Goal: Information Seeking & Learning: Understand process/instructions

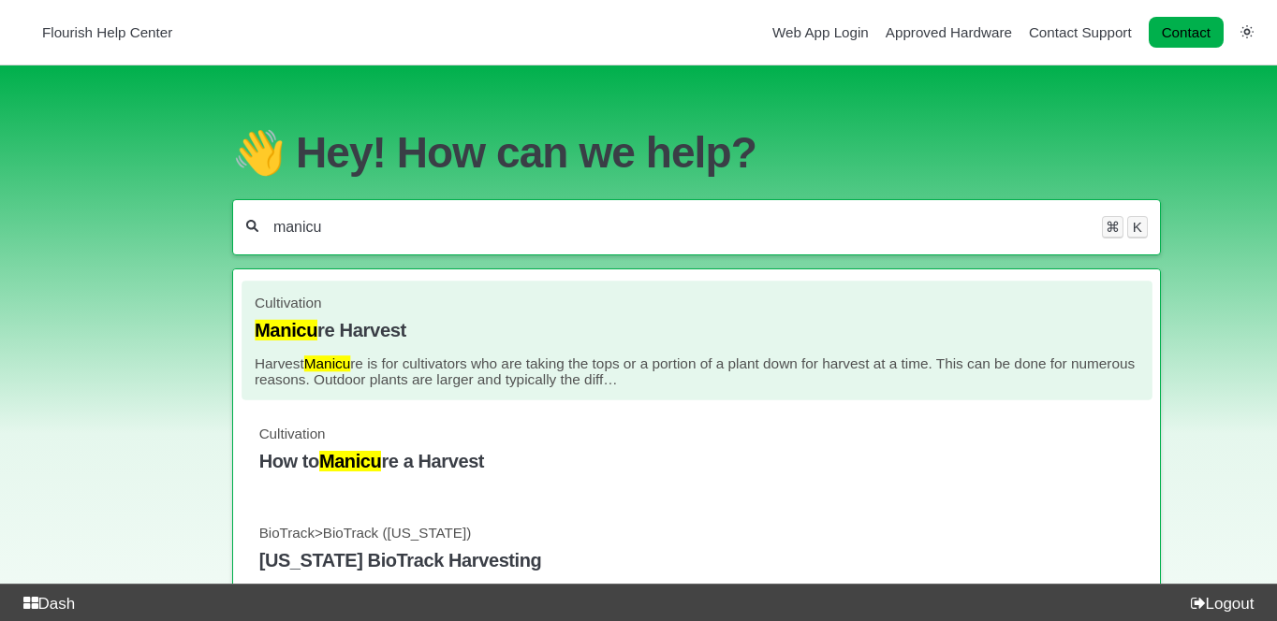
type input "manicu"
click at [472, 356] on p "Harvest Manicu re is for cultivators who are taking the tops or a portion of a …" at bounding box center [697, 372] width 884 height 32
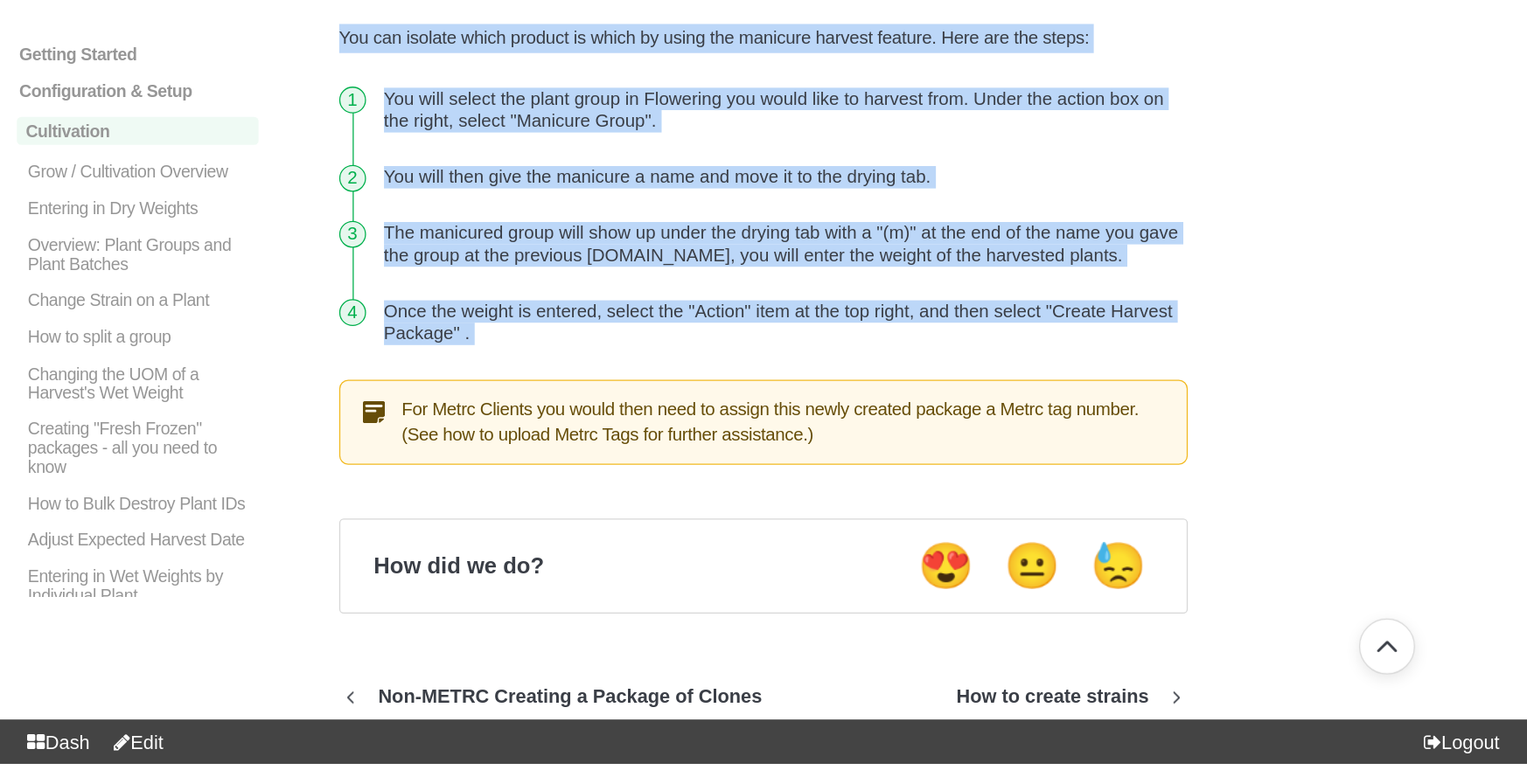
scroll to position [396, 0]
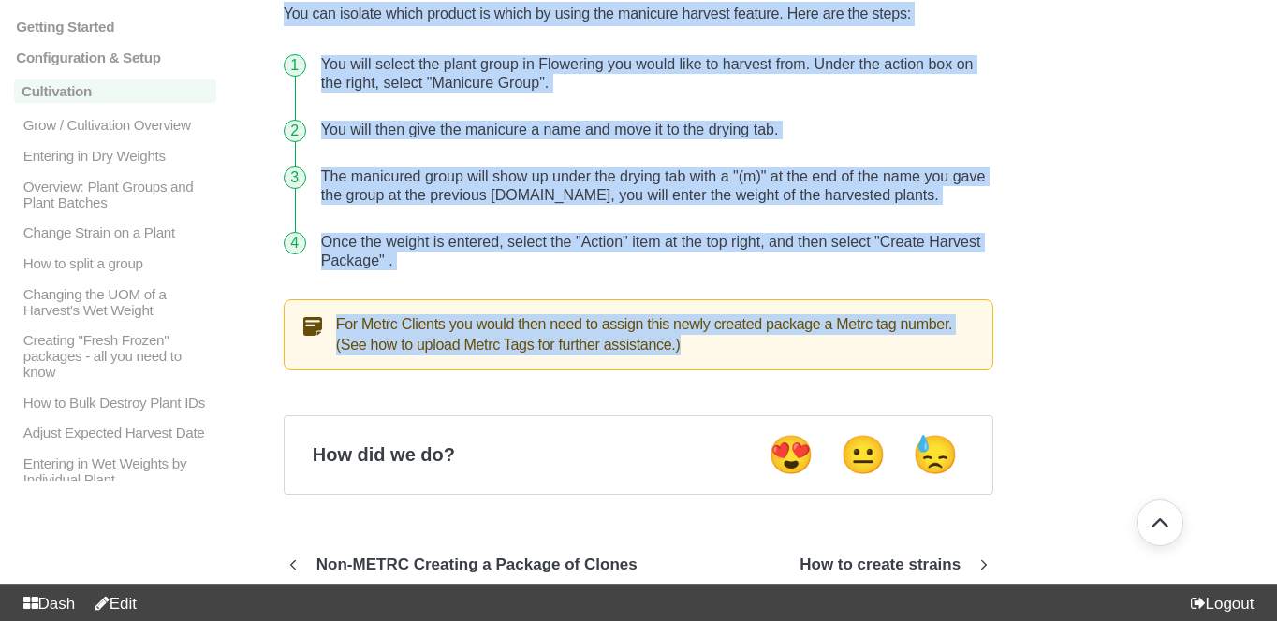
drag, startPoint x: 285, startPoint y: 153, endPoint x: 766, endPoint y: 343, distance: 518.4
click at [766, 343] on article "Harvest Manicure is for cultivators who are taking the tops or a portion of a p…" at bounding box center [638, 98] width 709 height 546
copy article "Harvest Manicure is for cultivators who are taking the tops or a portion of a p…"
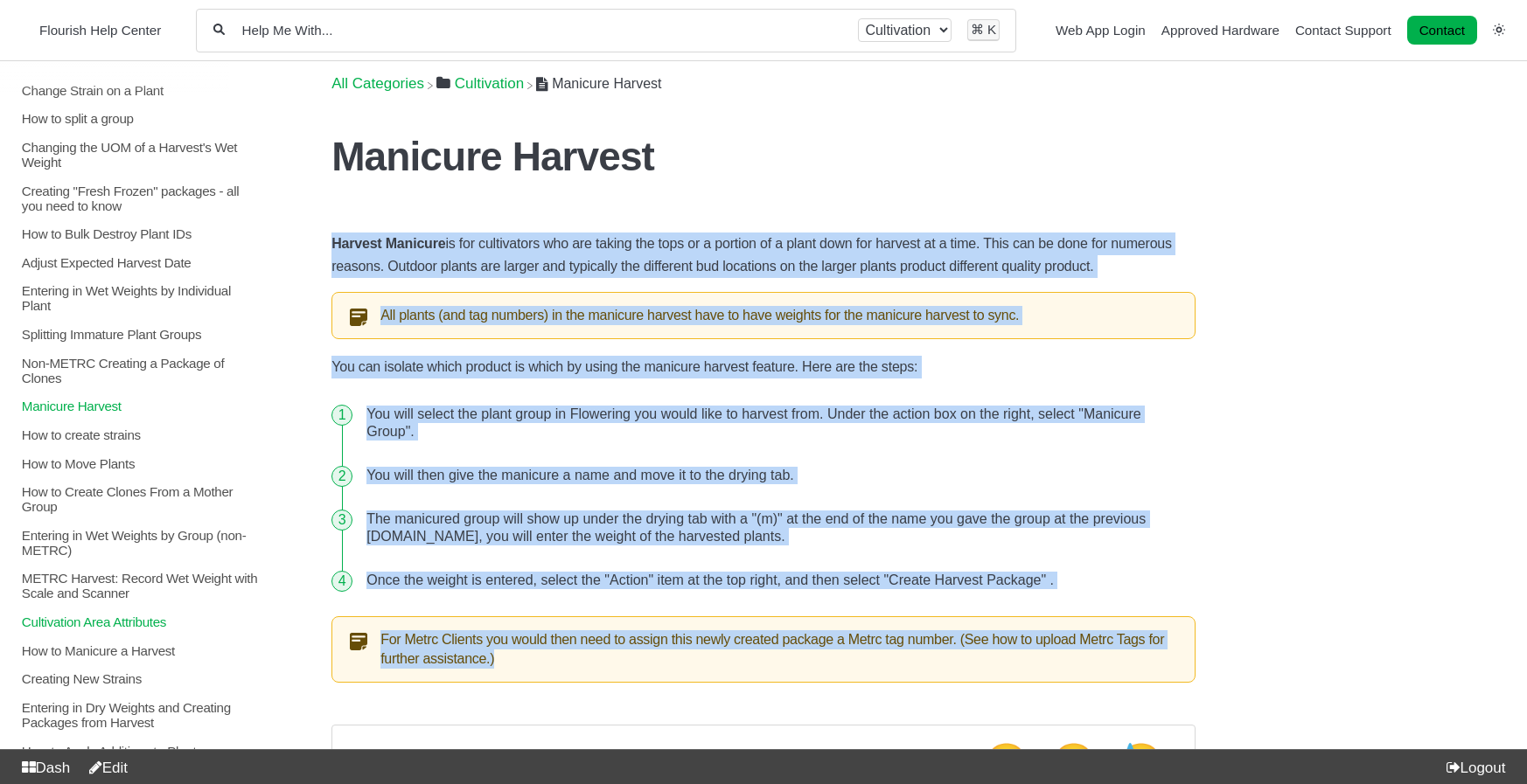
scroll to position [0, 0]
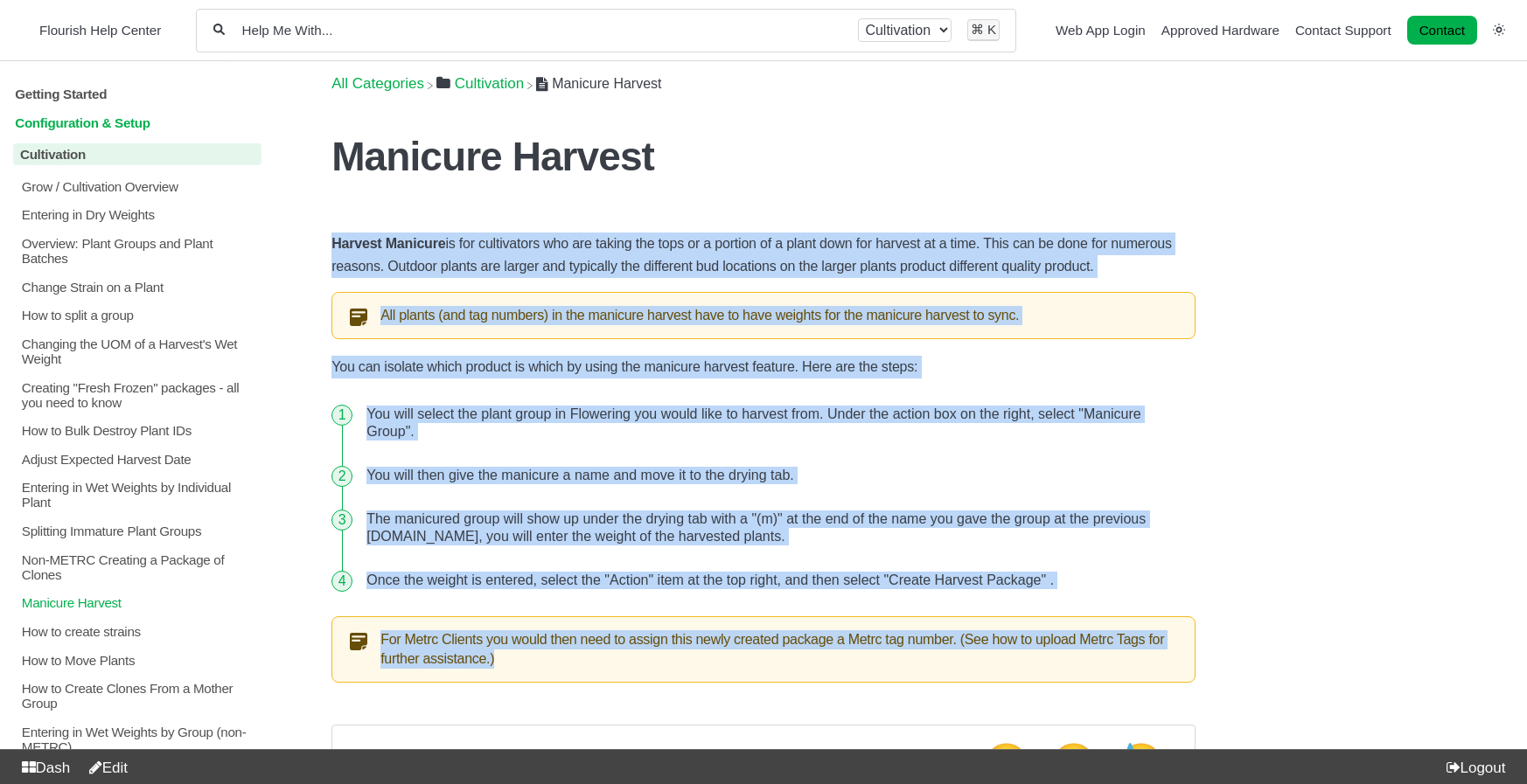
click at [98, 123] on p "Configuration & Setup" at bounding box center [137, 123] width 249 height 15
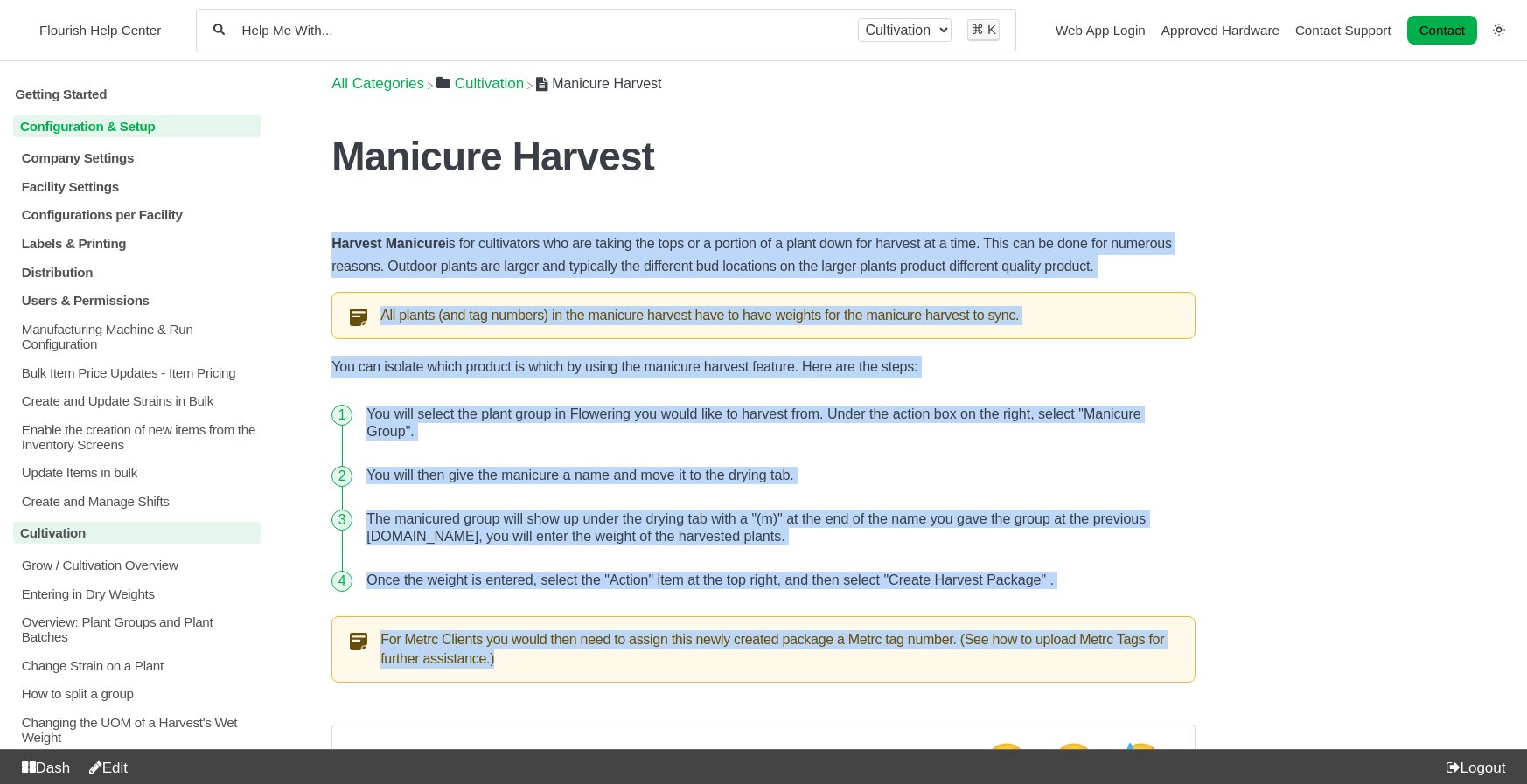
click at [95, 132] on p "Configuration & Setup" at bounding box center [137, 126] width 249 height 21
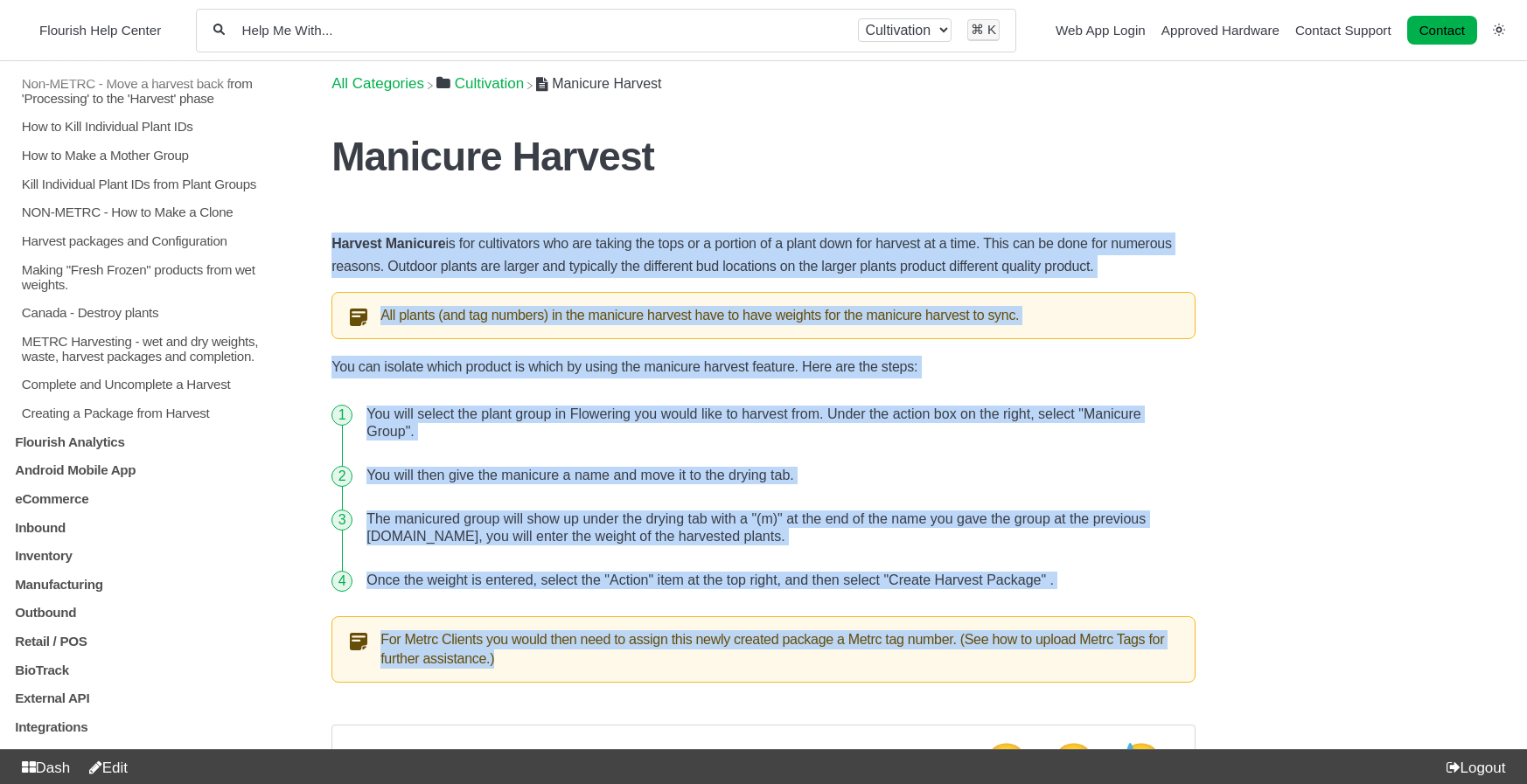
scroll to position [1354, 0]
click at [140, 434] on p "Flourish Analytics" at bounding box center [137, 441] width 249 height 15
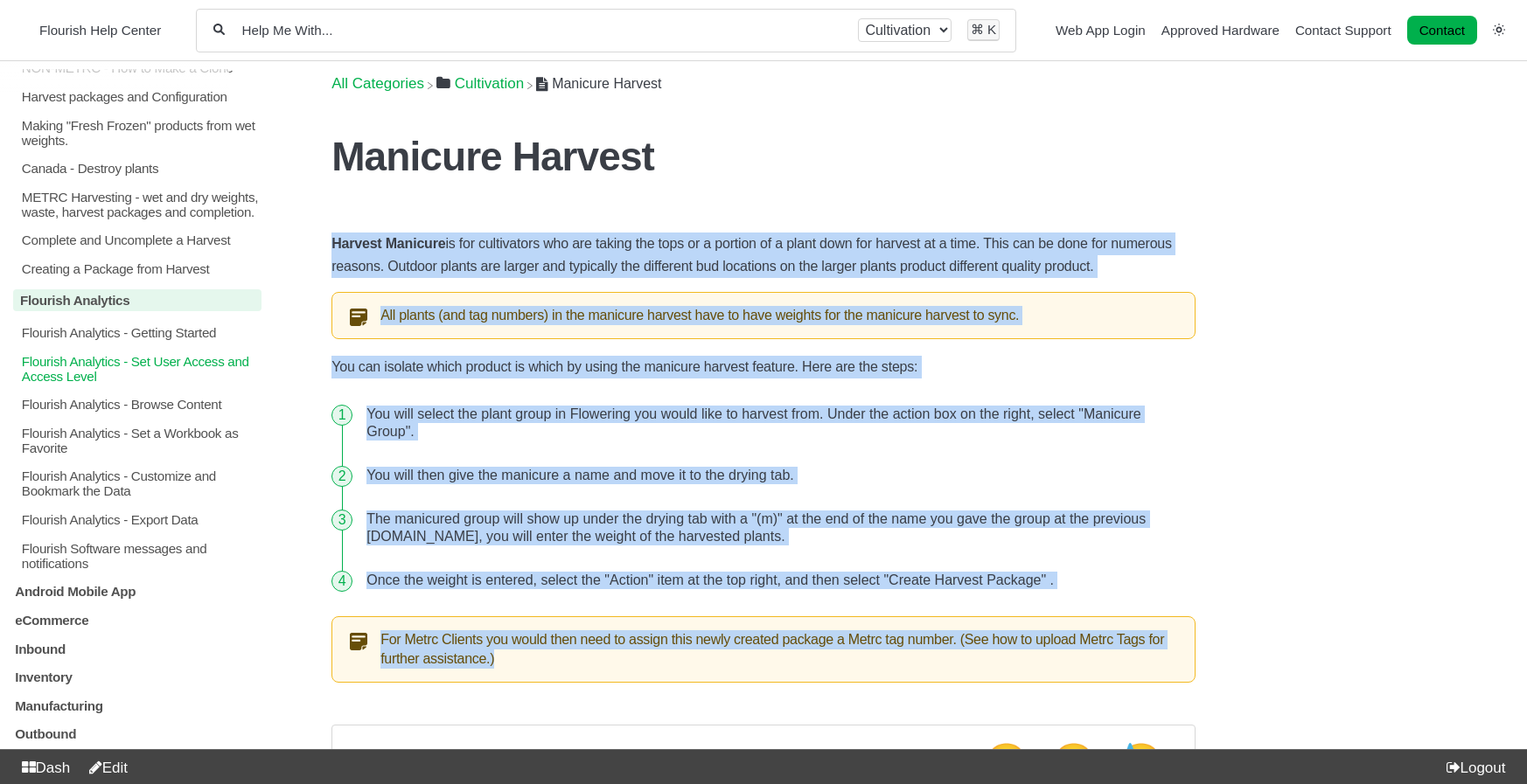
click at [166, 383] on p "Flourish Analytics - Set User Access and Access Level" at bounding box center [141, 368] width 242 height 30
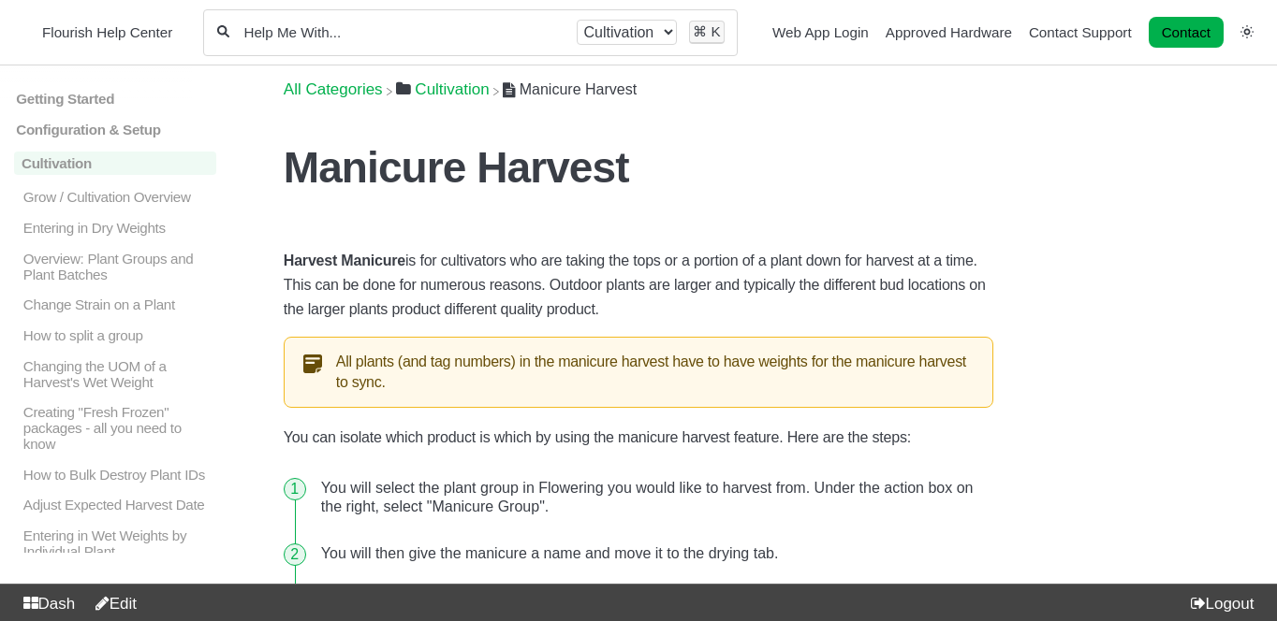
click at [421, 185] on h1 "Manicure Harvest" at bounding box center [638, 167] width 709 height 51
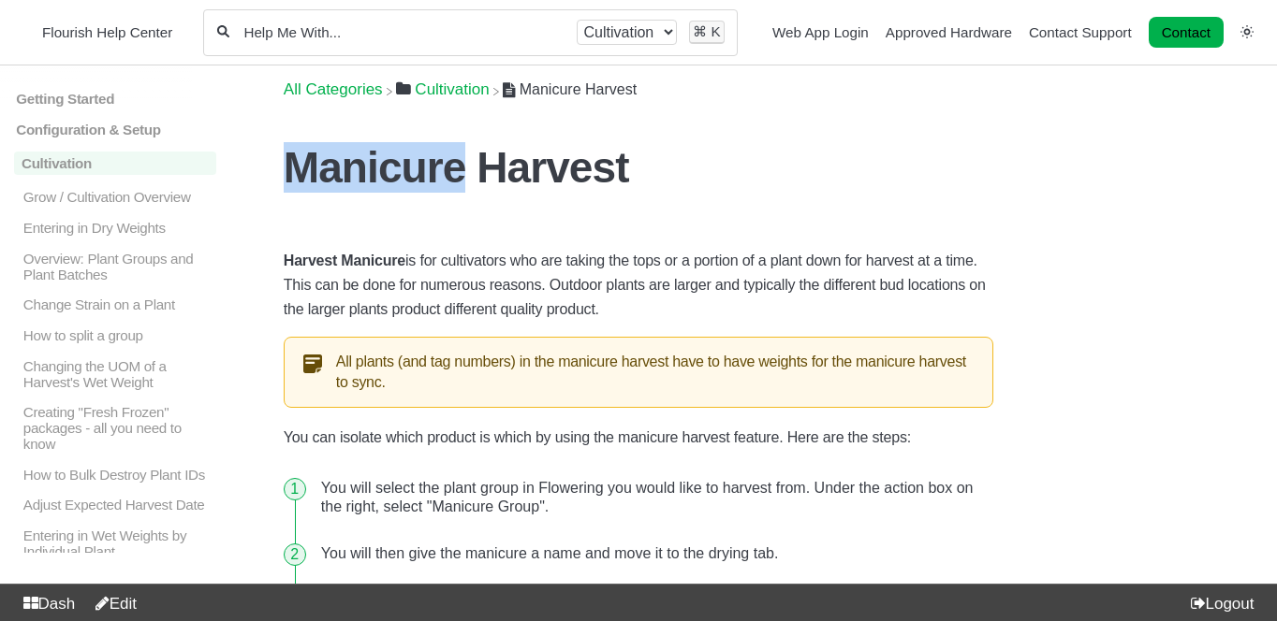
click at [421, 185] on h1 "Manicure Harvest" at bounding box center [638, 167] width 709 height 51
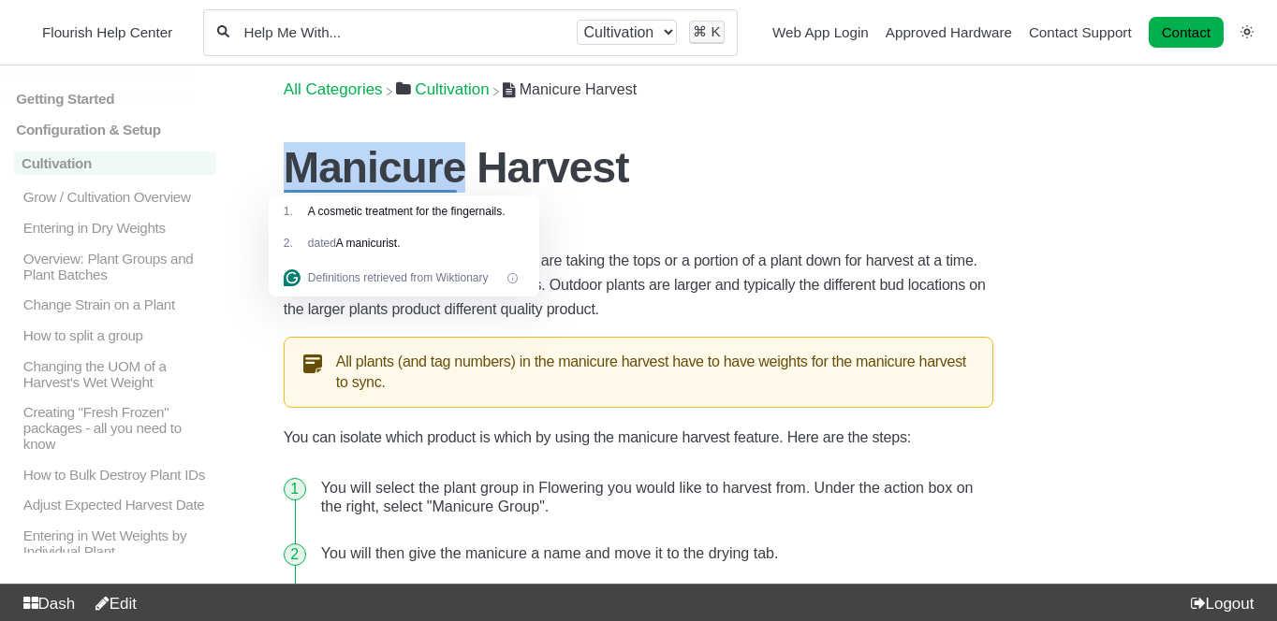
copy h1 "Manicure"
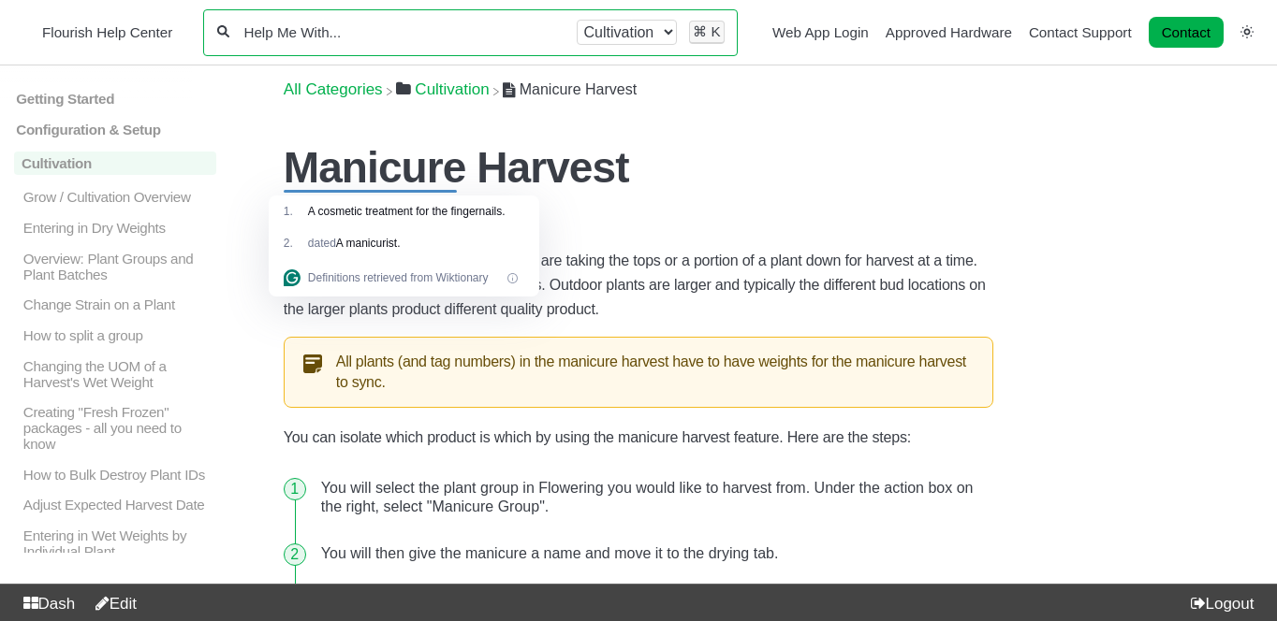
click at [309, 30] on input "Help Me With..." at bounding box center [401, 32] width 321 height 18
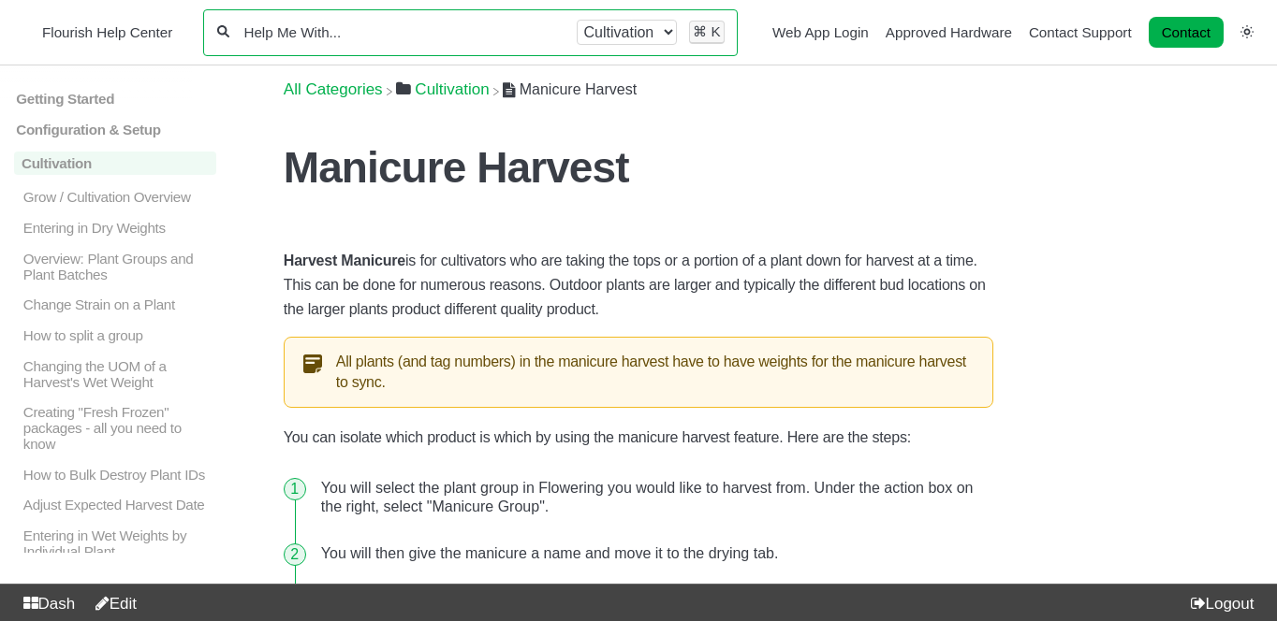
paste input "Manicure"
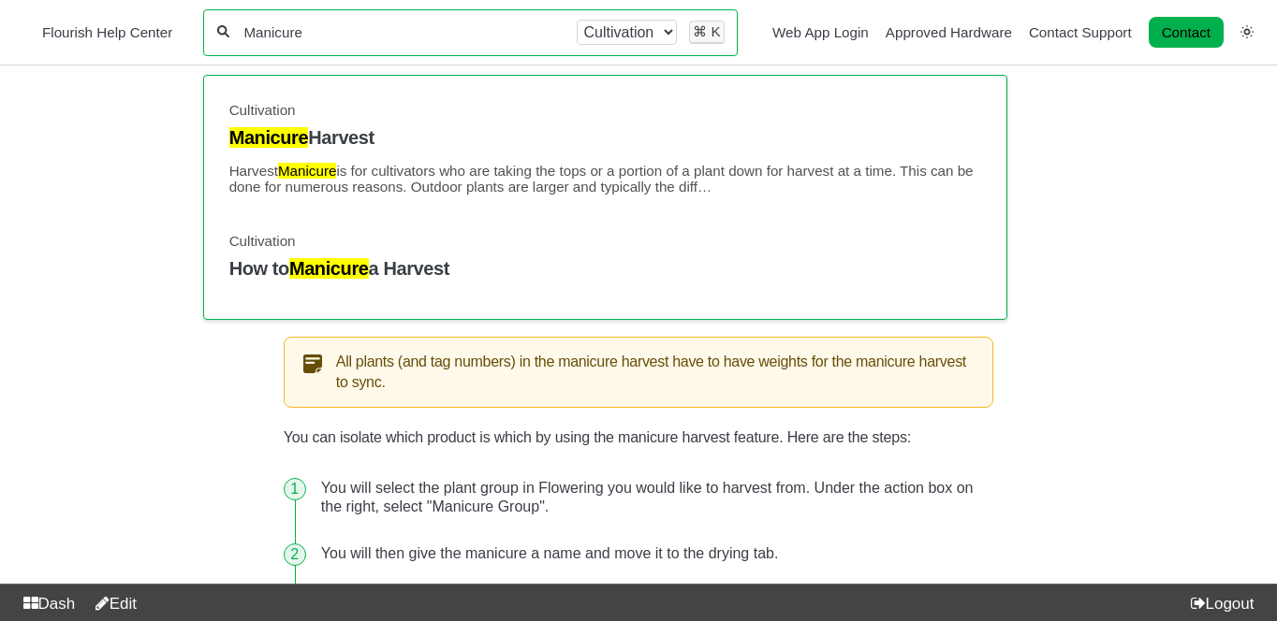
type input "Manicure"
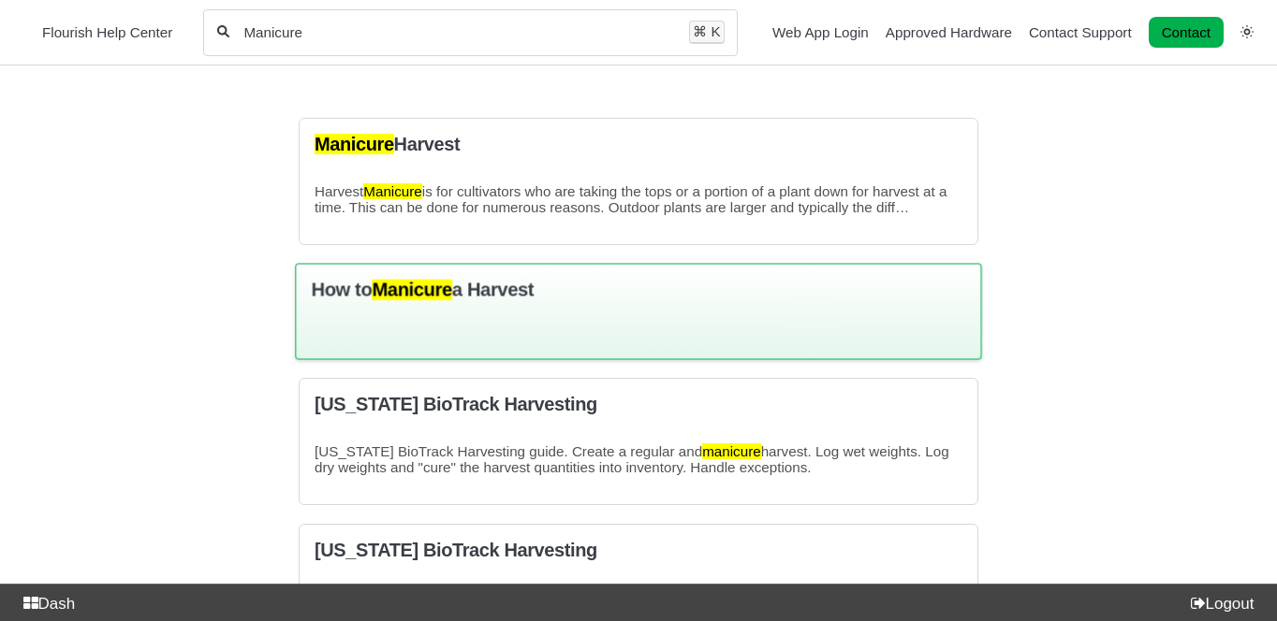
click at [370, 273] on div "How to Manicure a Harvest" at bounding box center [638, 311] width 687 height 96
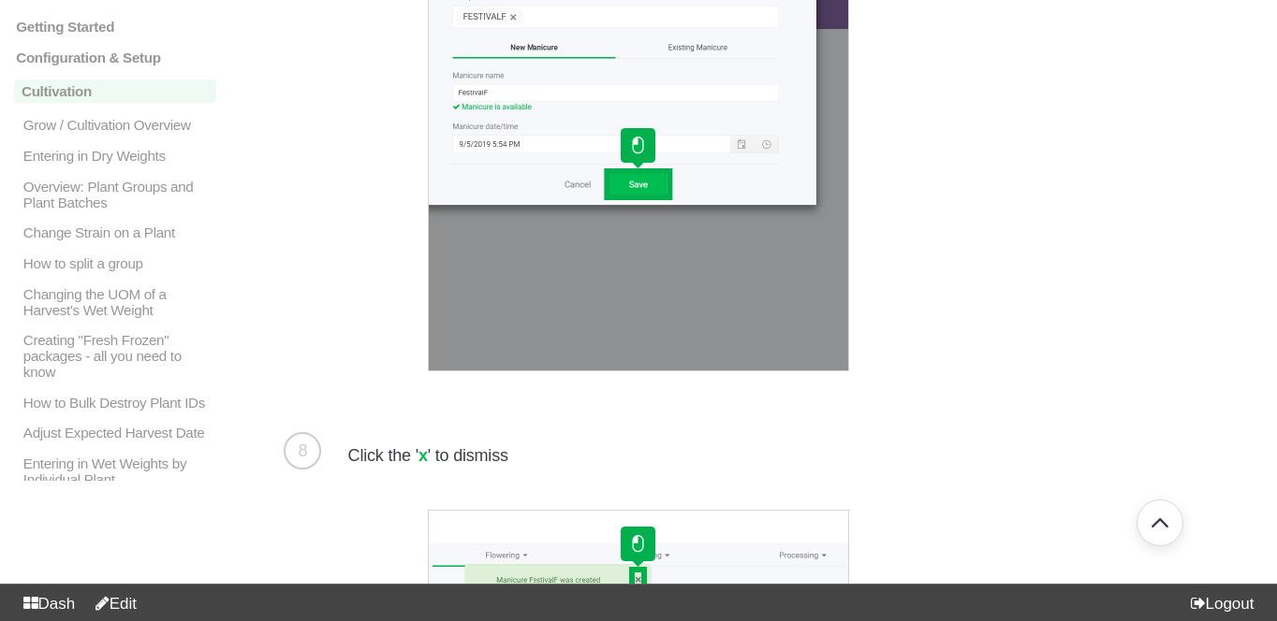
scroll to position [4066, 0]
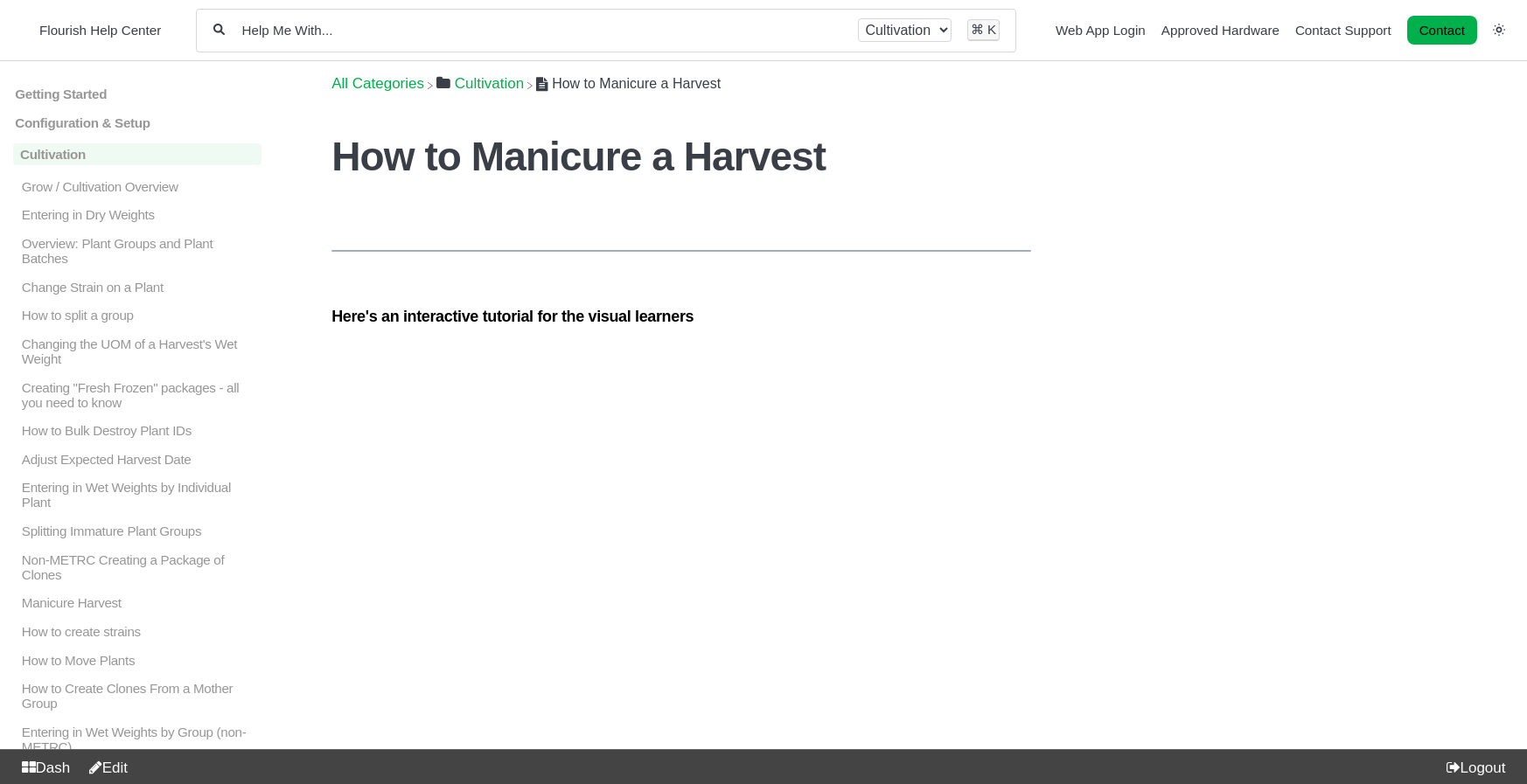
click at [115, 772] on link "Edit" at bounding box center [105, 768] width 47 height 17
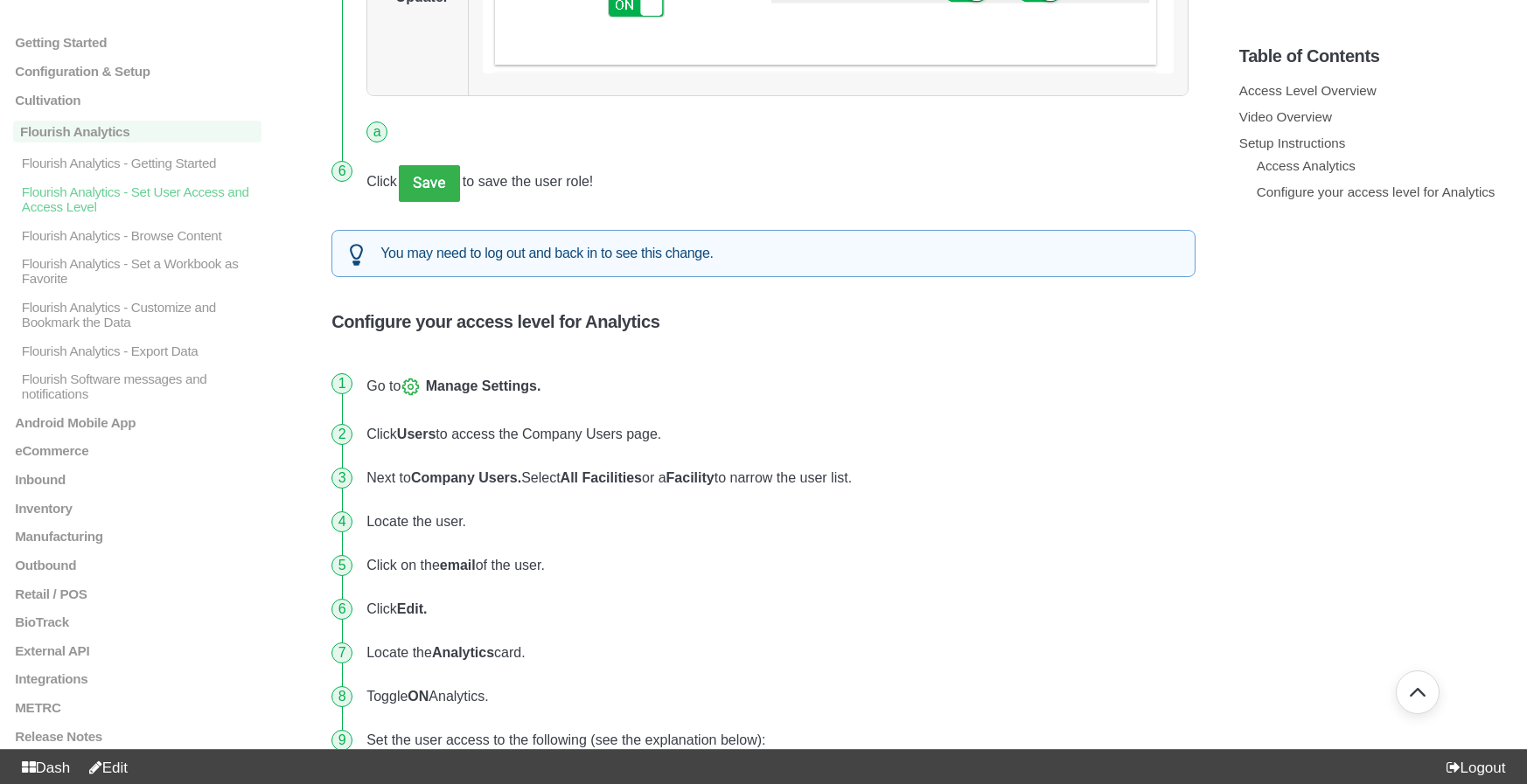
scroll to position [1692, 0]
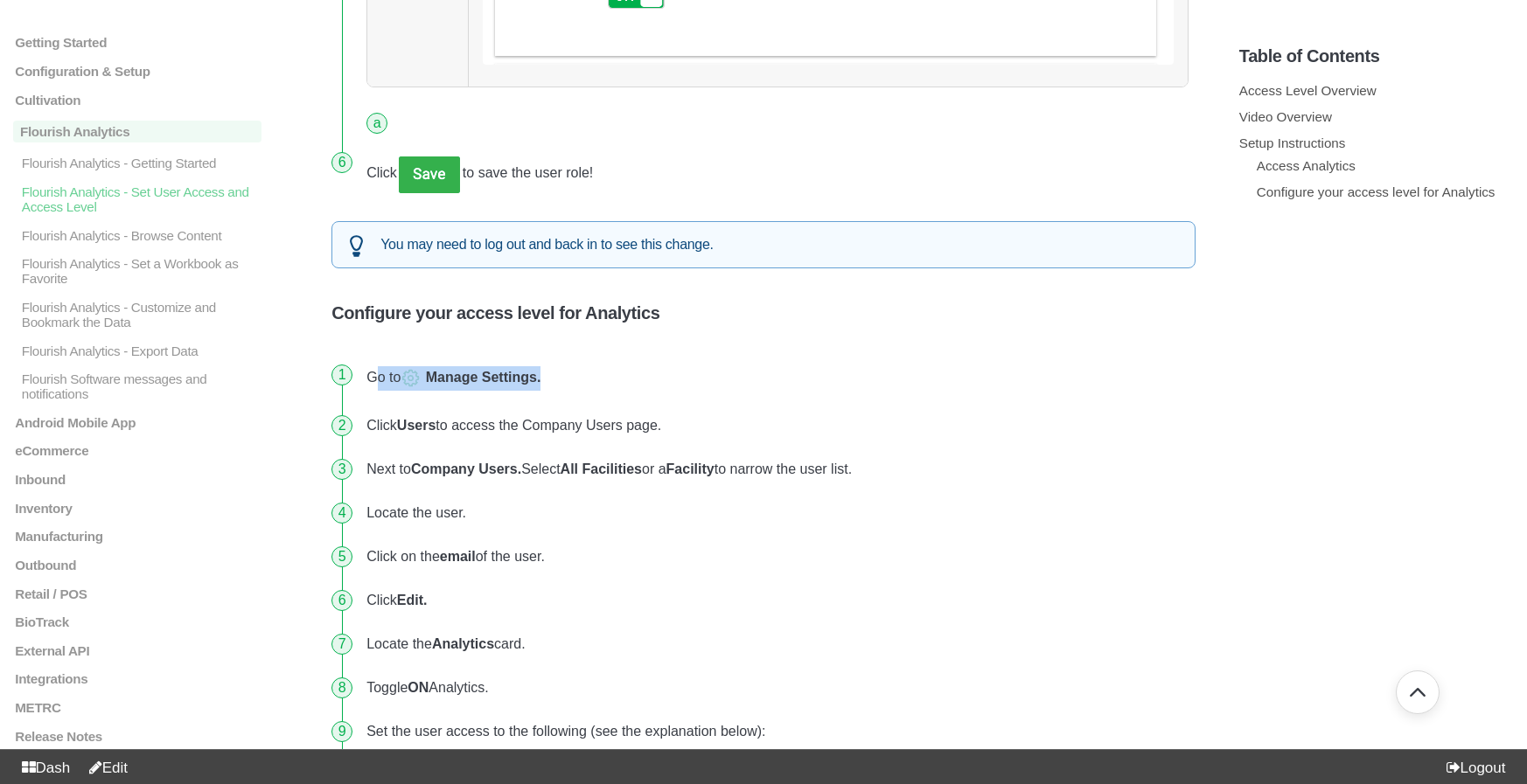
drag, startPoint x: 557, startPoint y: 374, endPoint x: 373, endPoint y: 363, distance: 184.3
click at [373, 363] on li "Go to Manage Settings." at bounding box center [778, 378] width 836 height 50
copy li "o to Manage Settings."
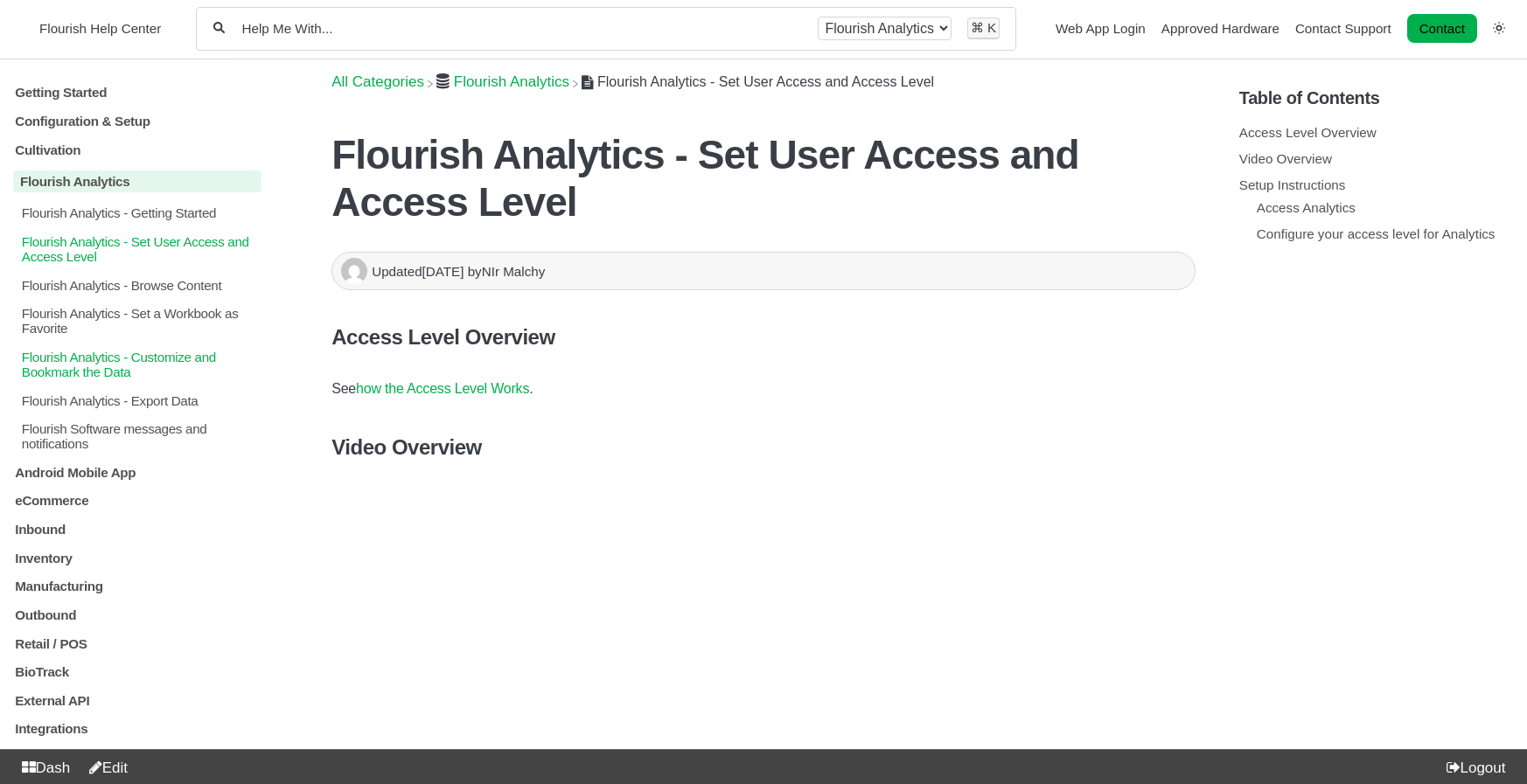
scroll to position [0, 0]
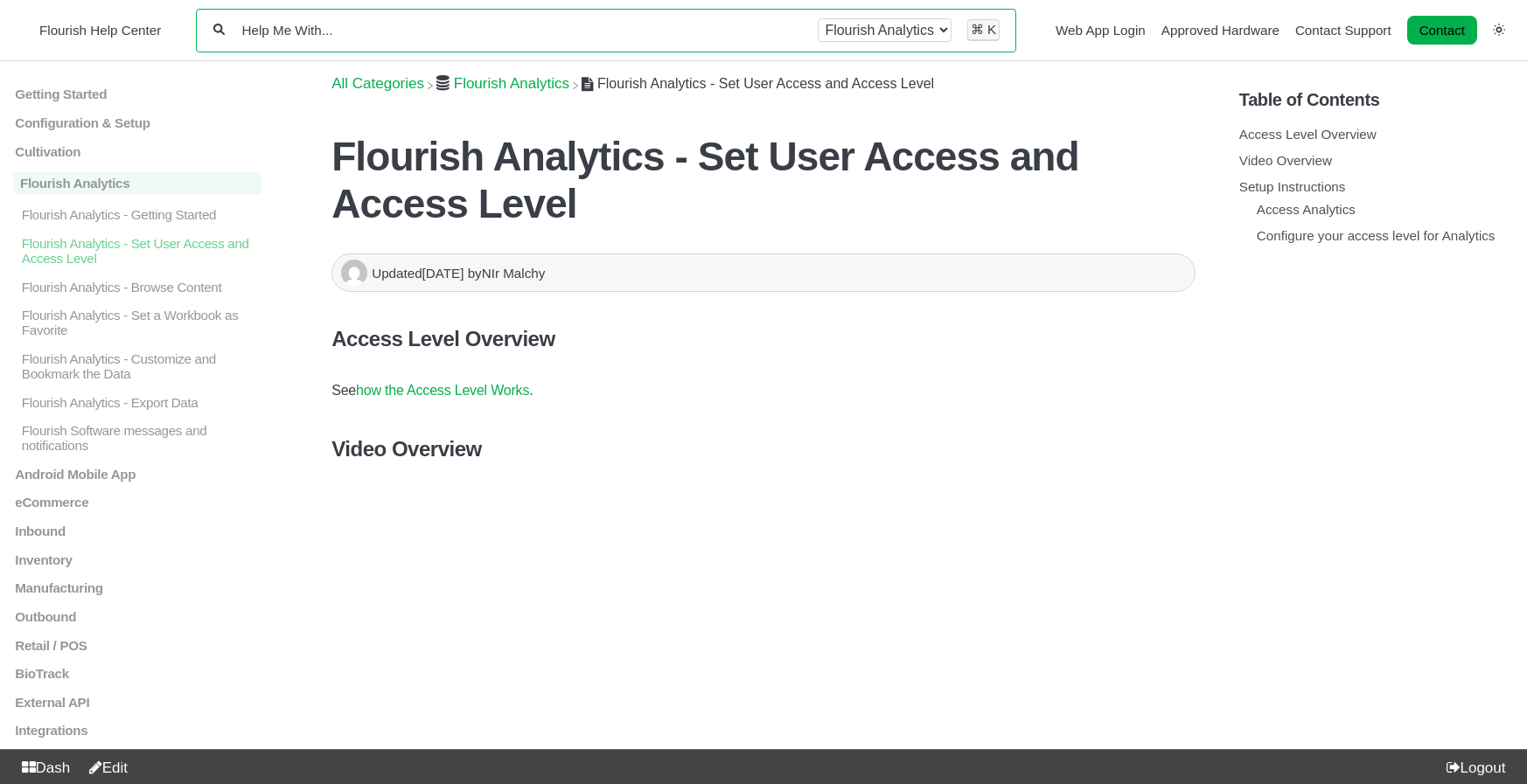
click at [349, 35] on input "Help Me With..." at bounding box center [521, 30] width 563 height 17
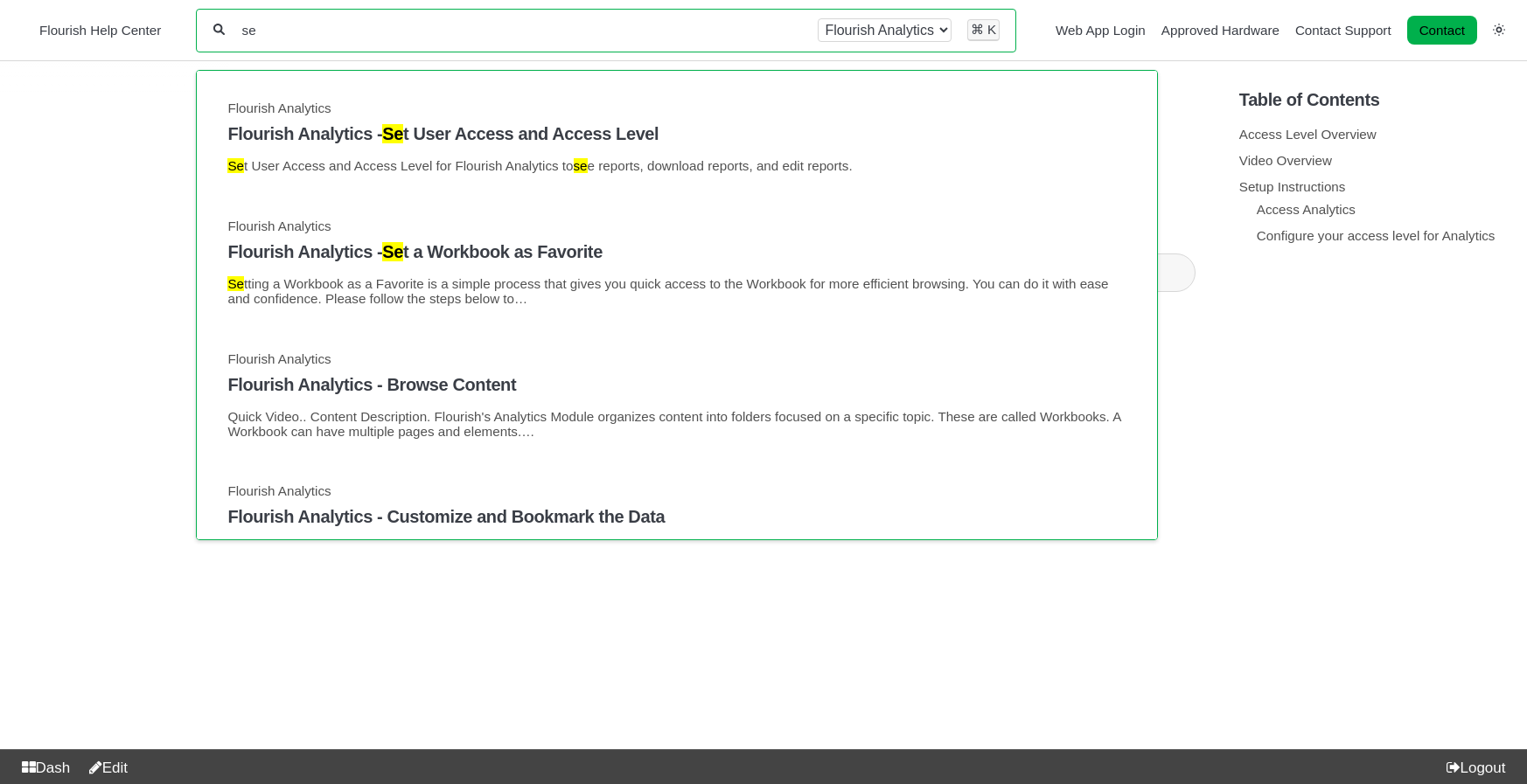
type input "s"
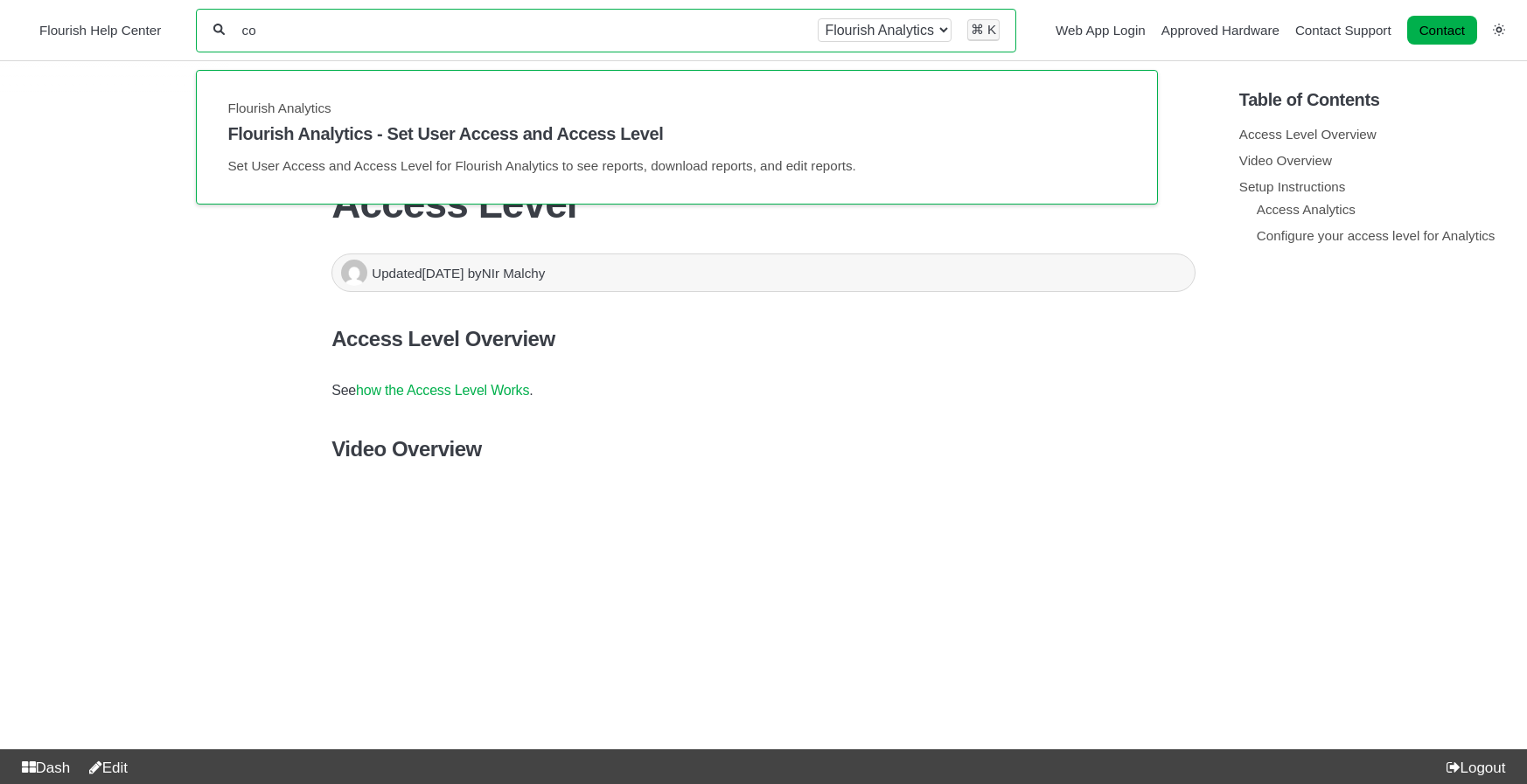
type input "c"
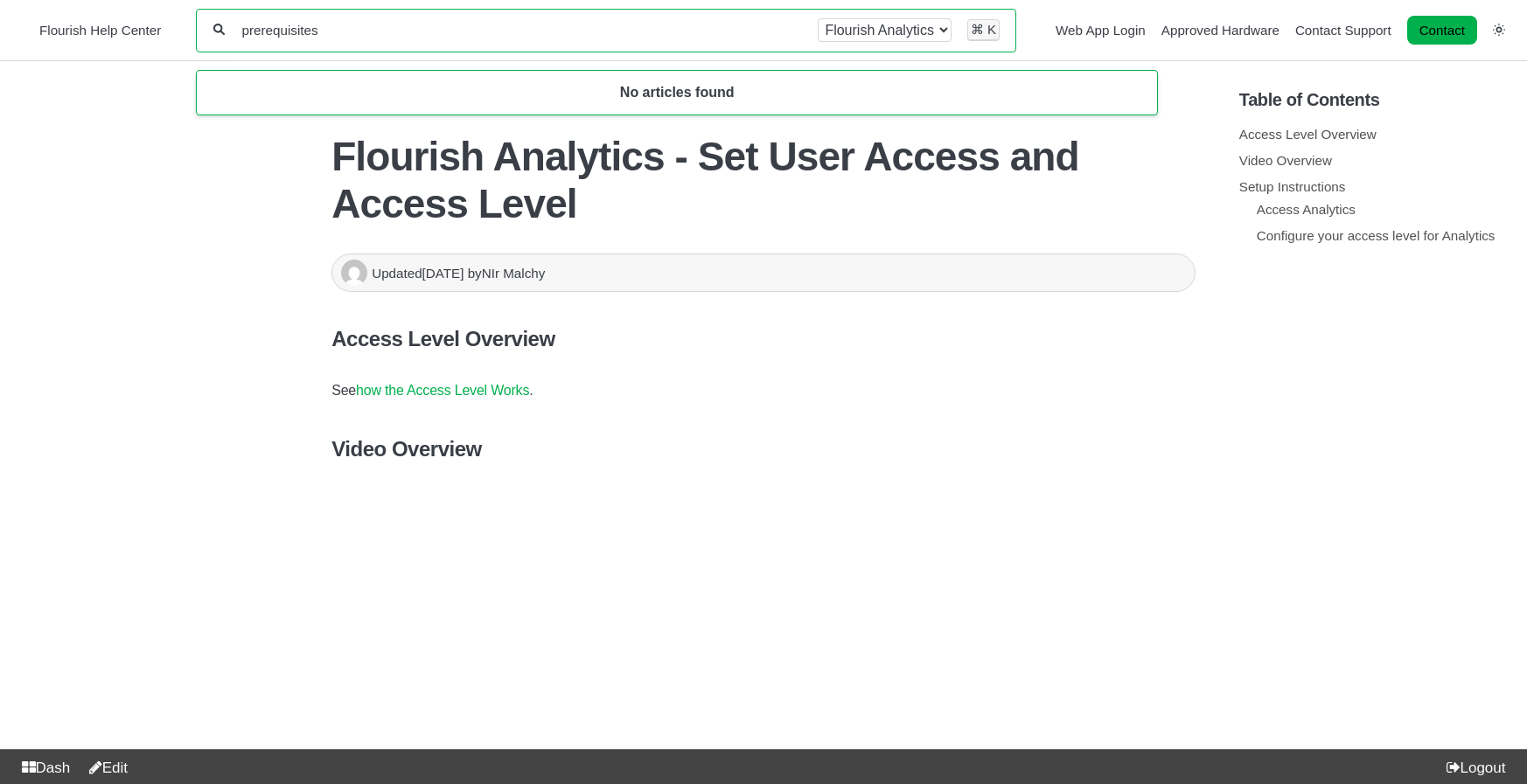
type input "prerequisites"
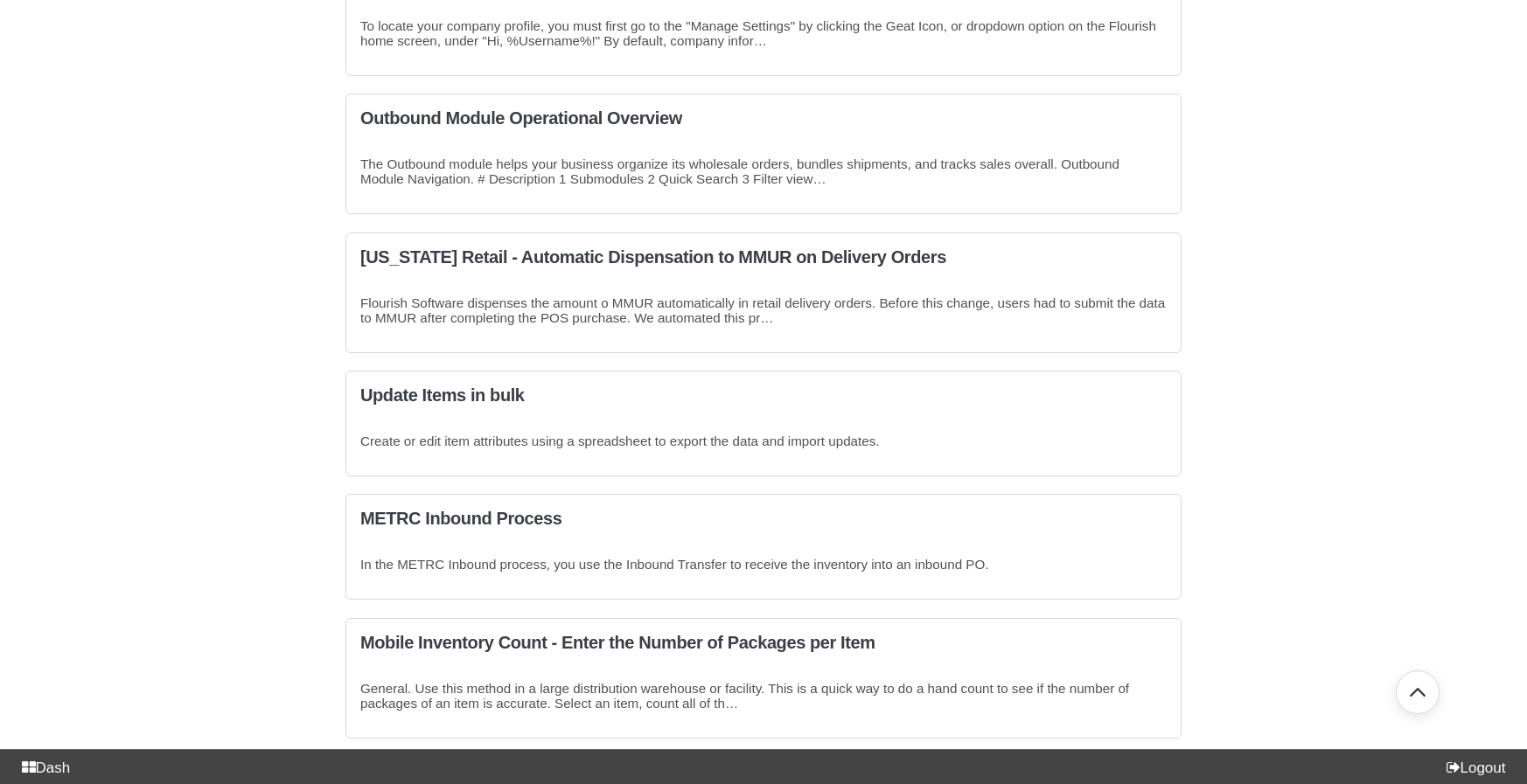
scroll to position [1537, 0]
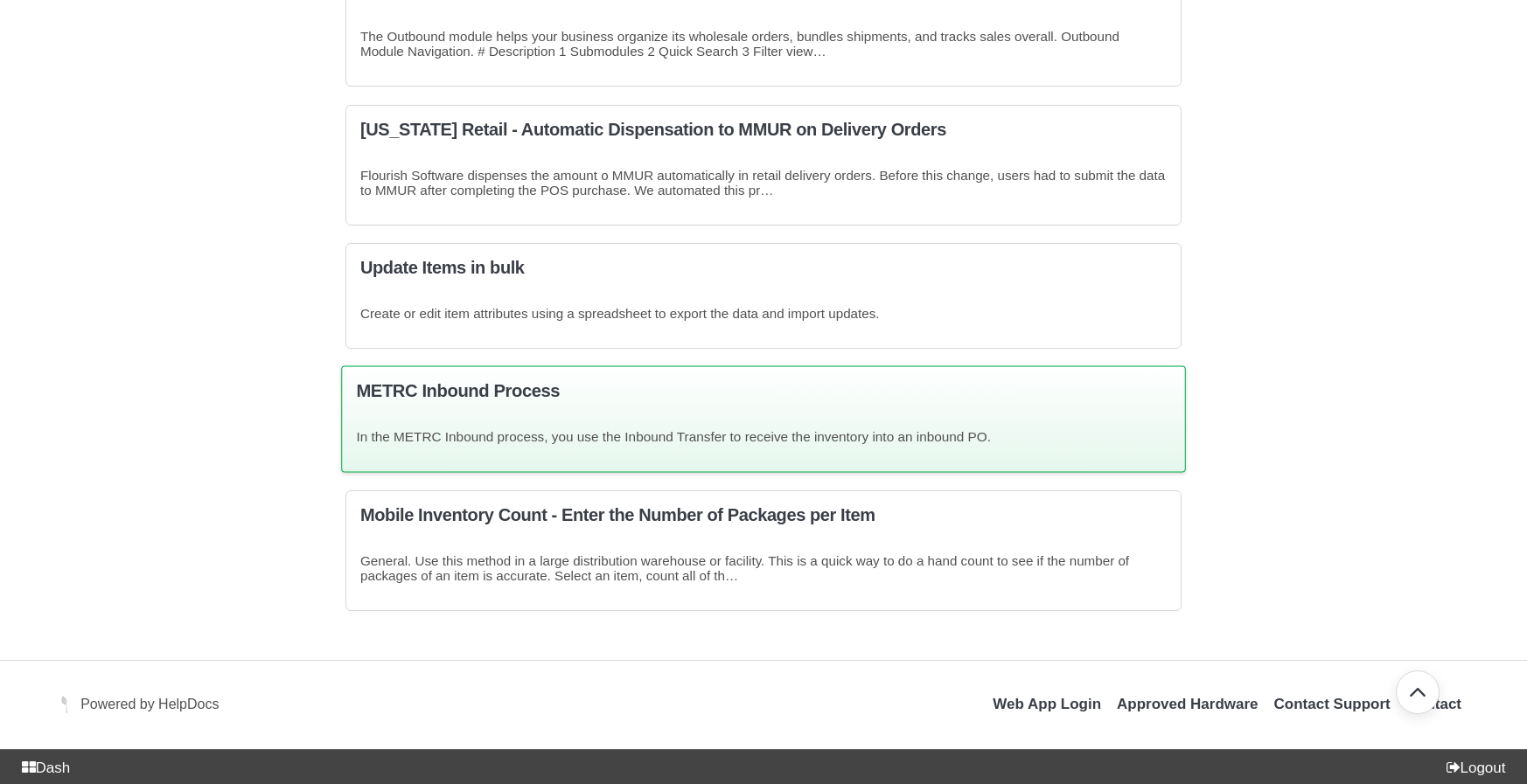
click at [811, 424] on div "METRC Inbound Process In the METRC Inbound process, you use the Inbound Transfe…" at bounding box center [763, 420] width 844 height 107
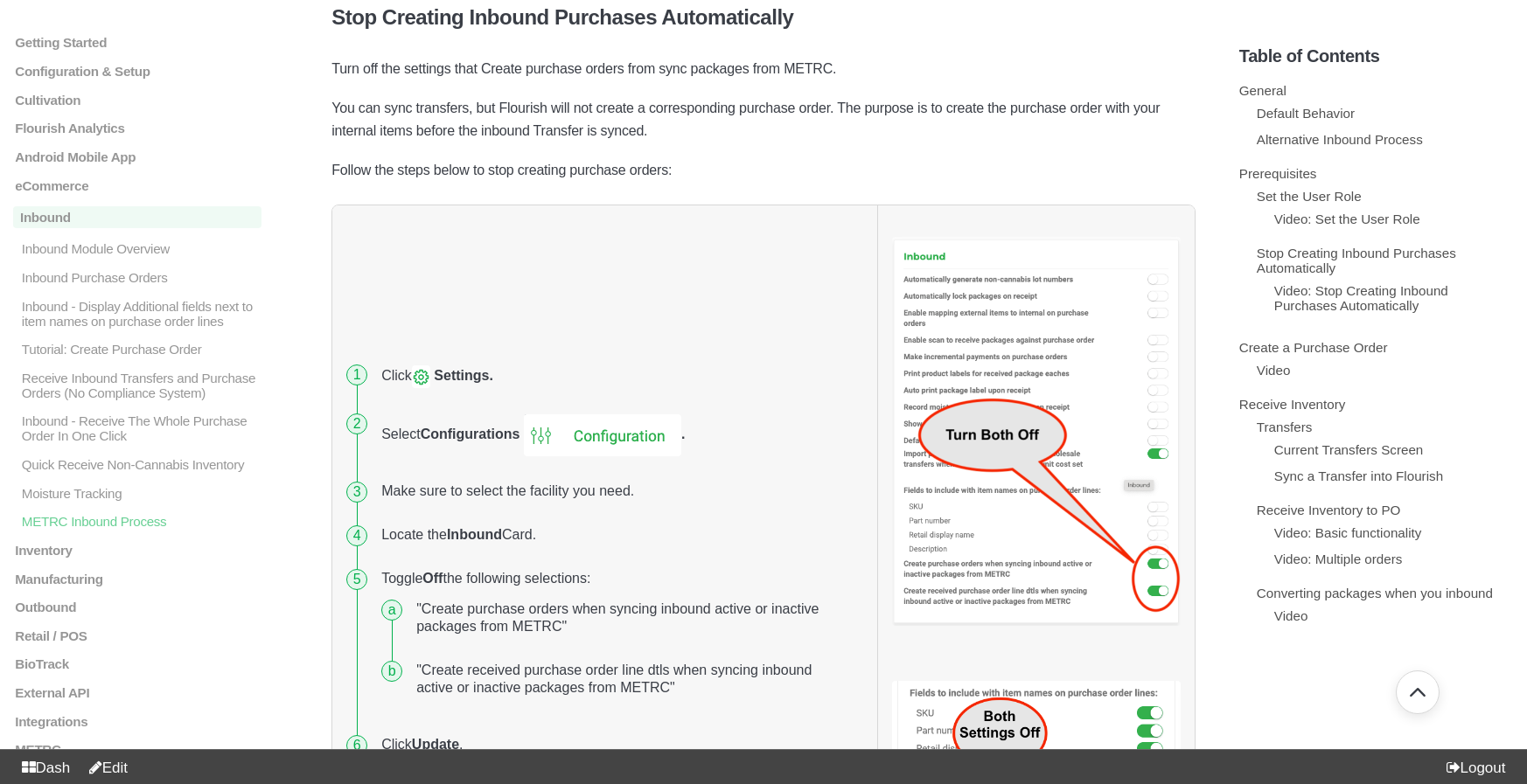
scroll to position [3997, 0]
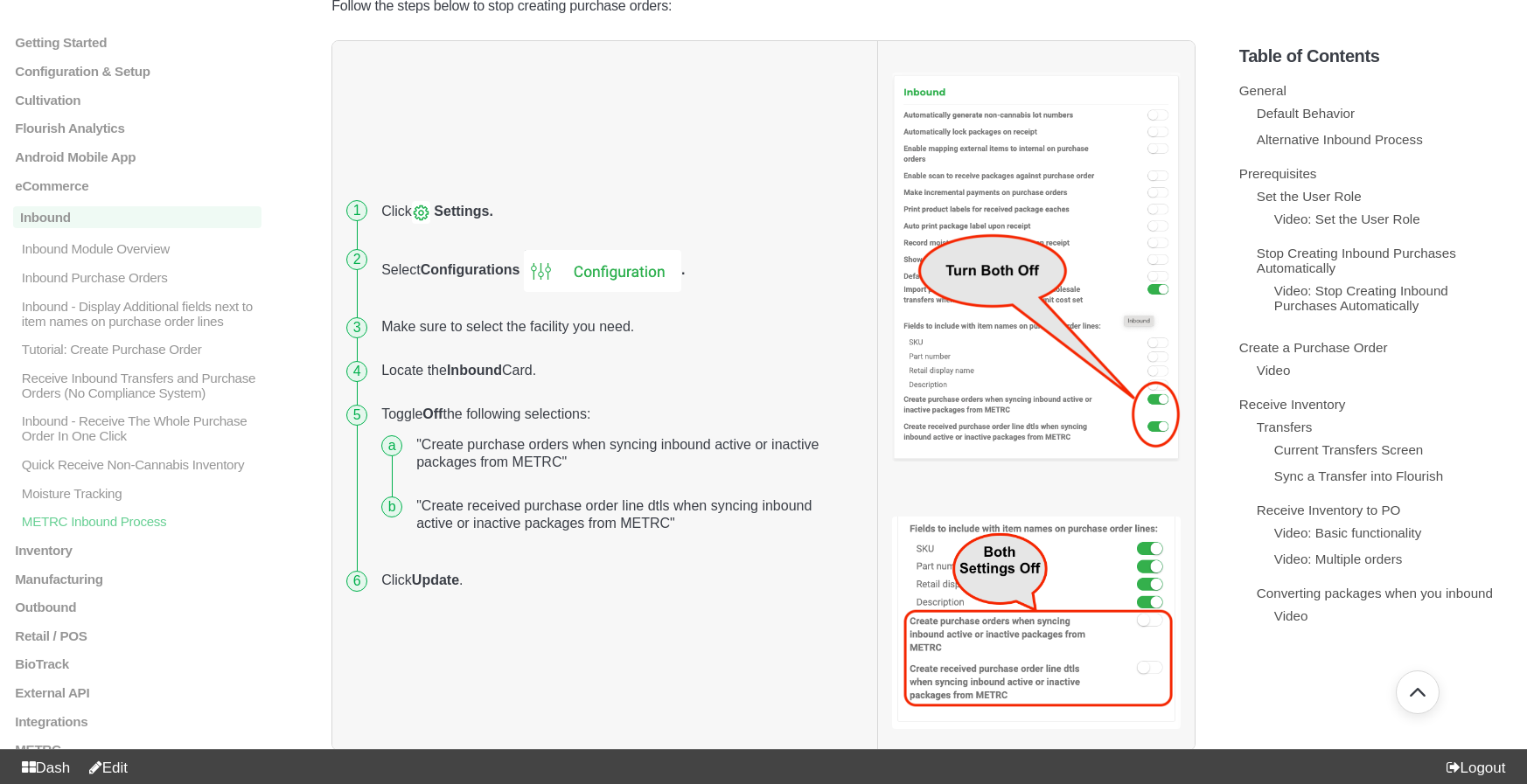
drag, startPoint x: 382, startPoint y: 230, endPoint x: 621, endPoint y: 398, distance: 292.1
click at [621, 400] on ol "Click Settings. Select Configurations . Make sure to select the facility you ne…" at bounding box center [605, 395] width 517 height 415
copy ol "Click Settings. Select Configurations . Make sure to select the facility you ne…"
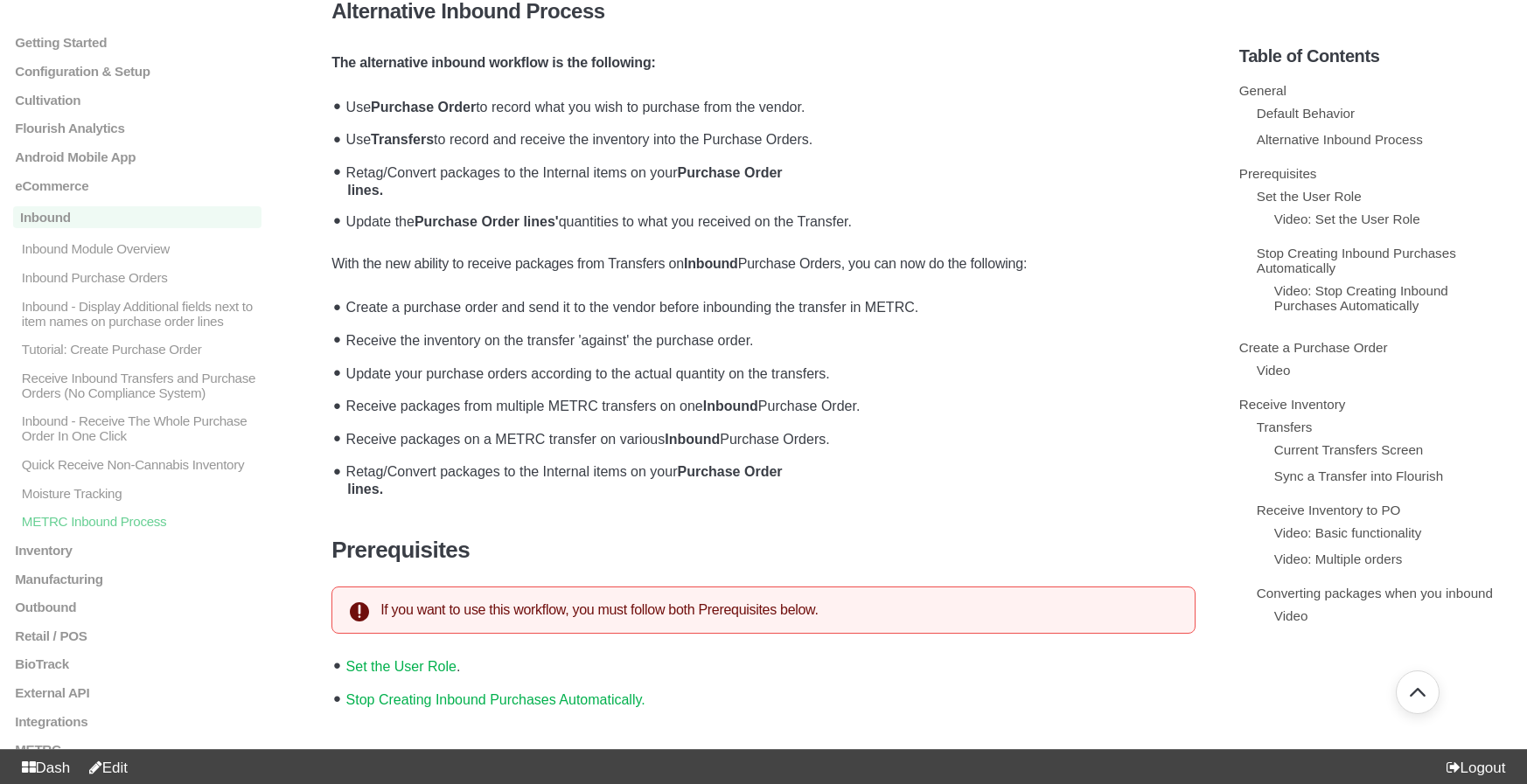
scroll to position [0, 0]
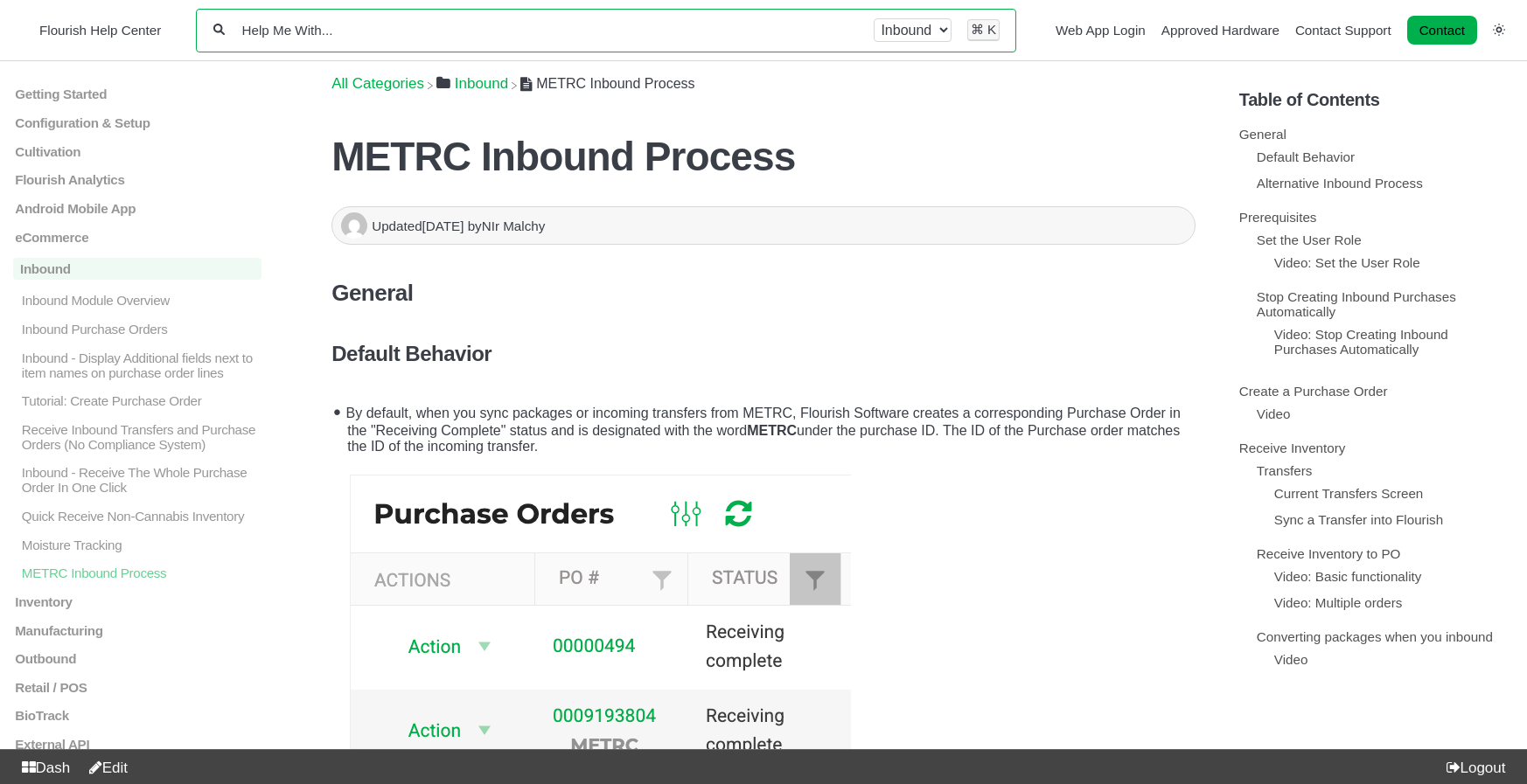
click at [398, 36] on input "Help Me With..." at bounding box center [549, 30] width 619 height 17
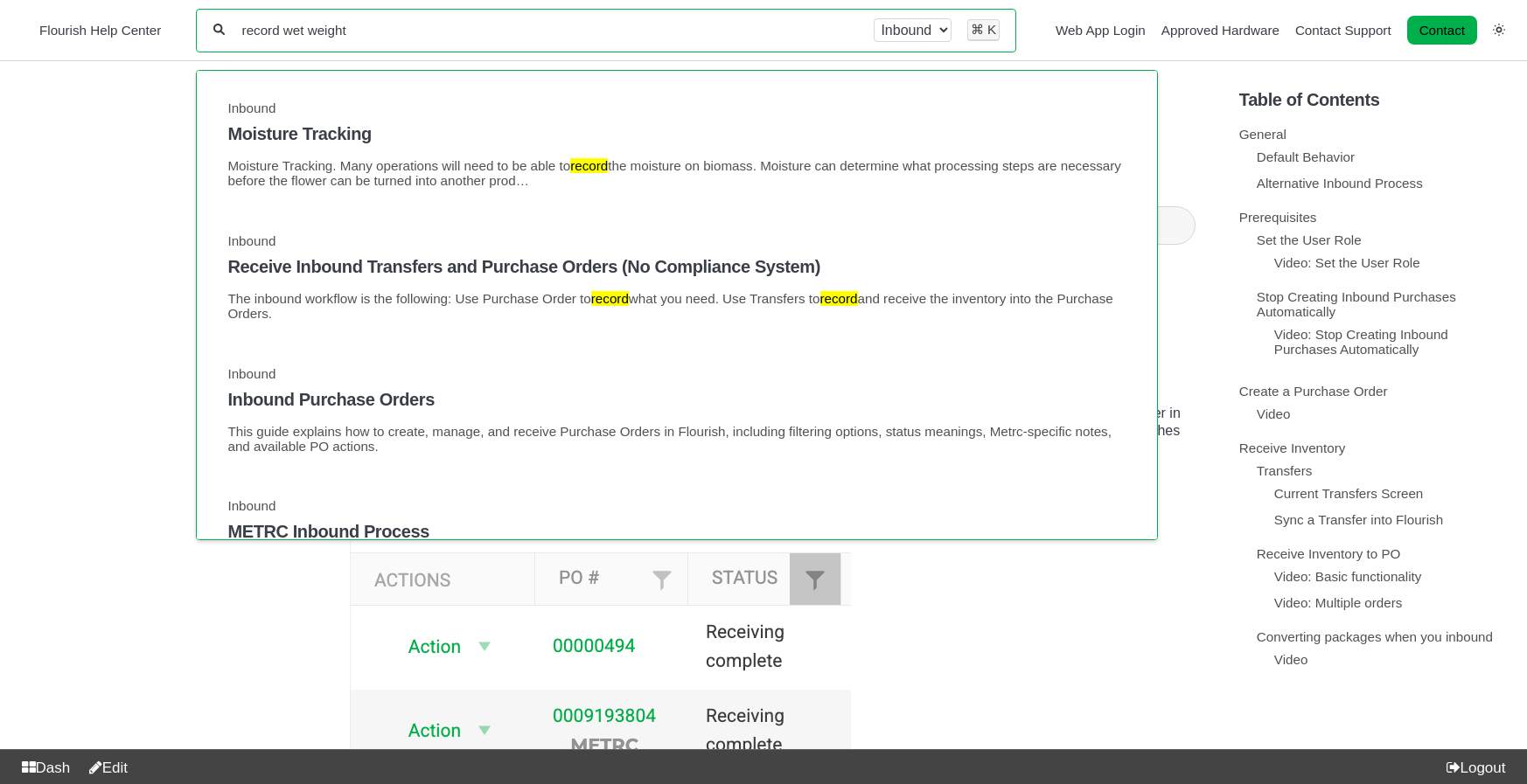
type input "record wet weight"
